Goal: Find contact information: Find contact information

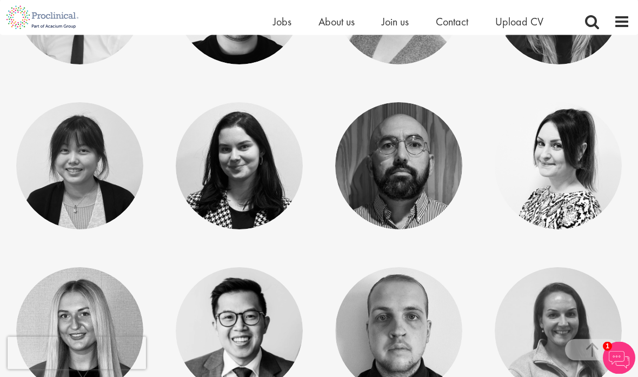
scroll to position [479, 0]
click at [420, 189] on link at bounding box center [398, 165] width 127 height 127
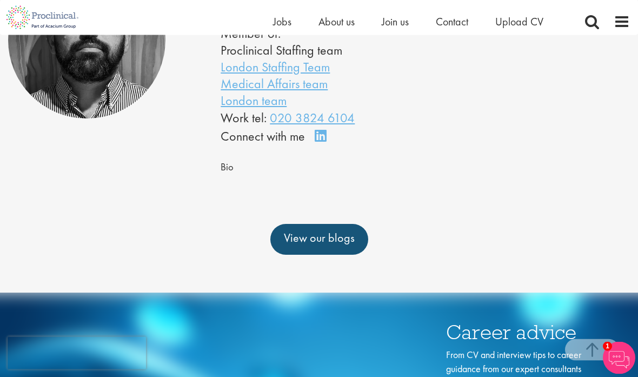
scroll to position [180, 0]
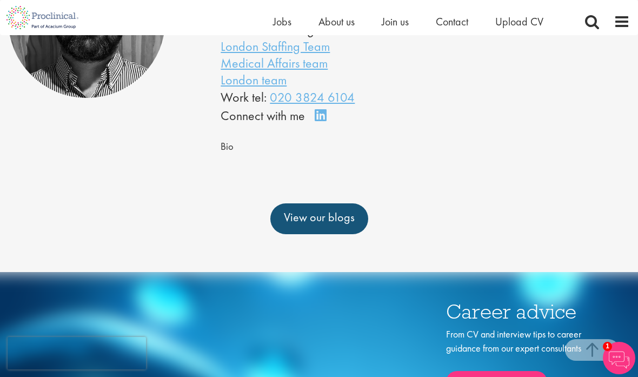
click at [235, 155] on div "Bio" at bounding box center [425, 146] width 409 height 16
click at [227, 153] on span "Bio" at bounding box center [227, 146] width 13 height 13
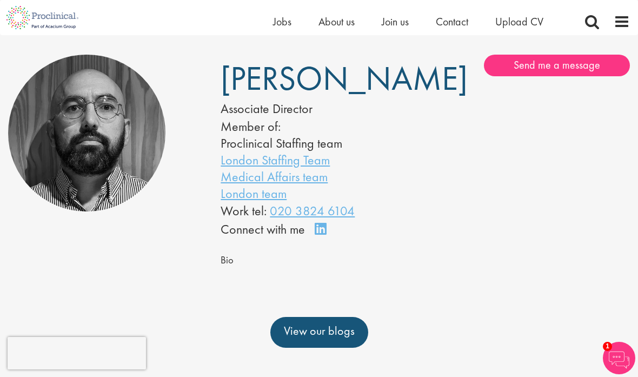
scroll to position [65, 0]
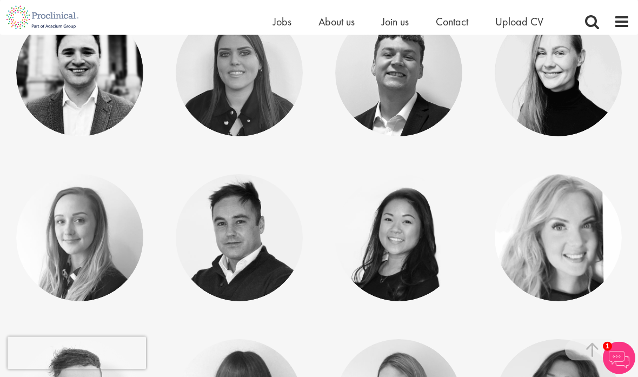
scroll to position [2136, 0]
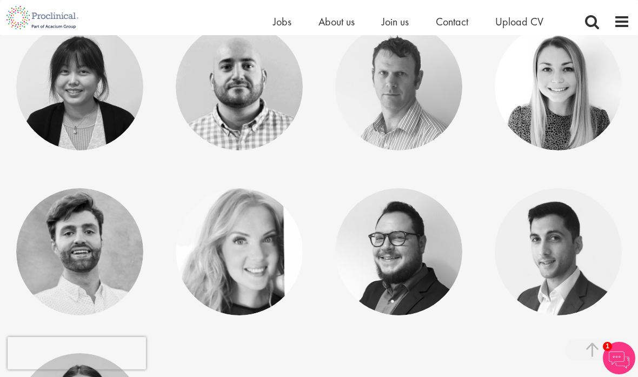
scroll to position [1313, 0]
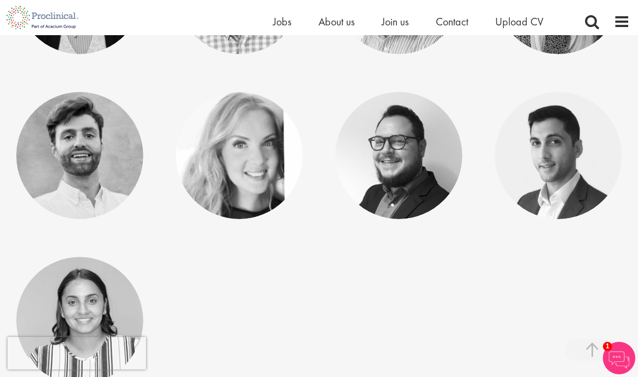
click at [589, 189] on link at bounding box center [558, 155] width 127 height 127
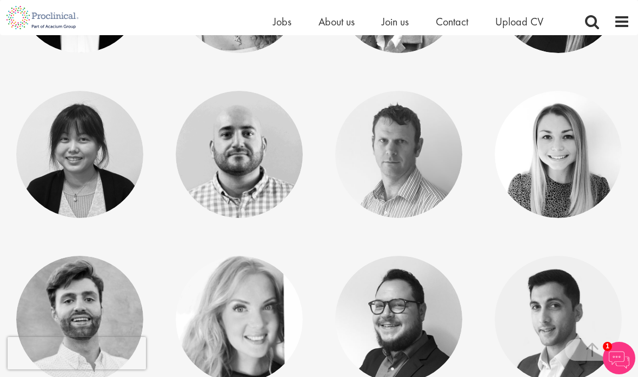
scroll to position [1123, 0]
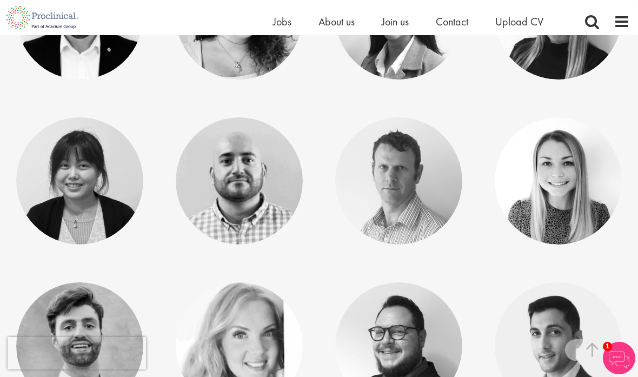
click at [580, 197] on link at bounding box center [558, 180] width 127 height 127
